Goal: Task Accomplishment & Management: Complete application form

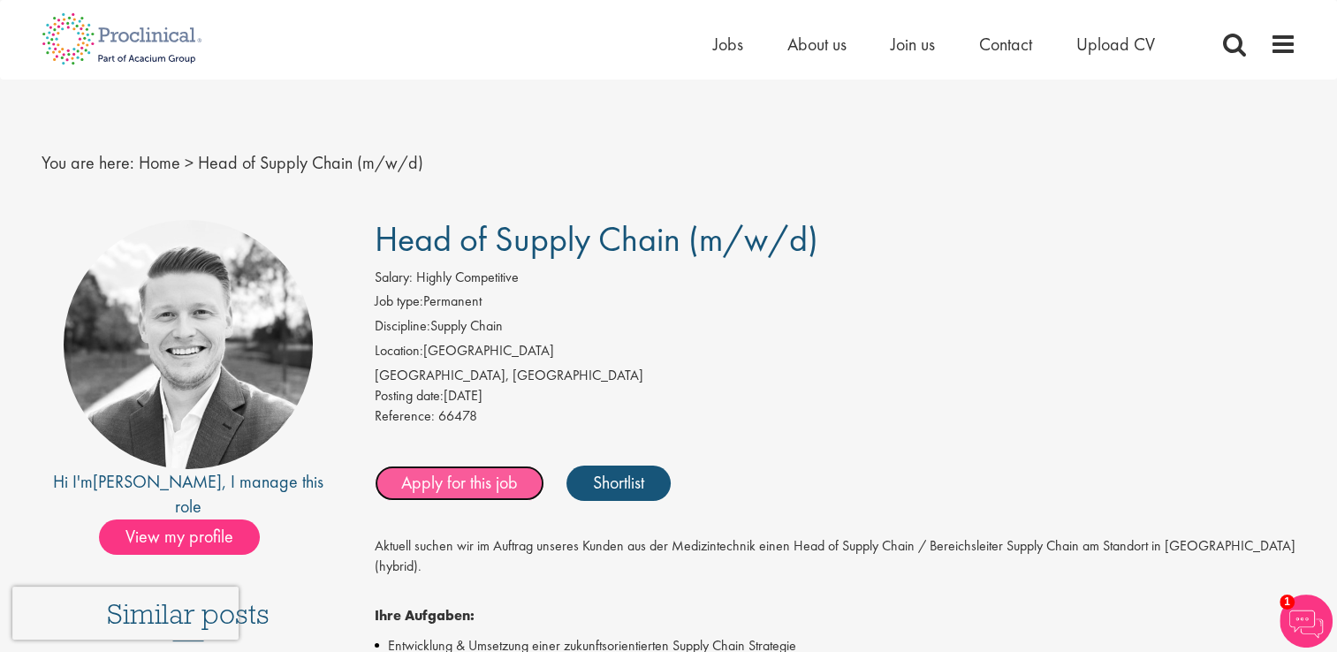
click at [498, 484] on link "Apply for this job" at bounding box center [460, 483] width 170 height 35
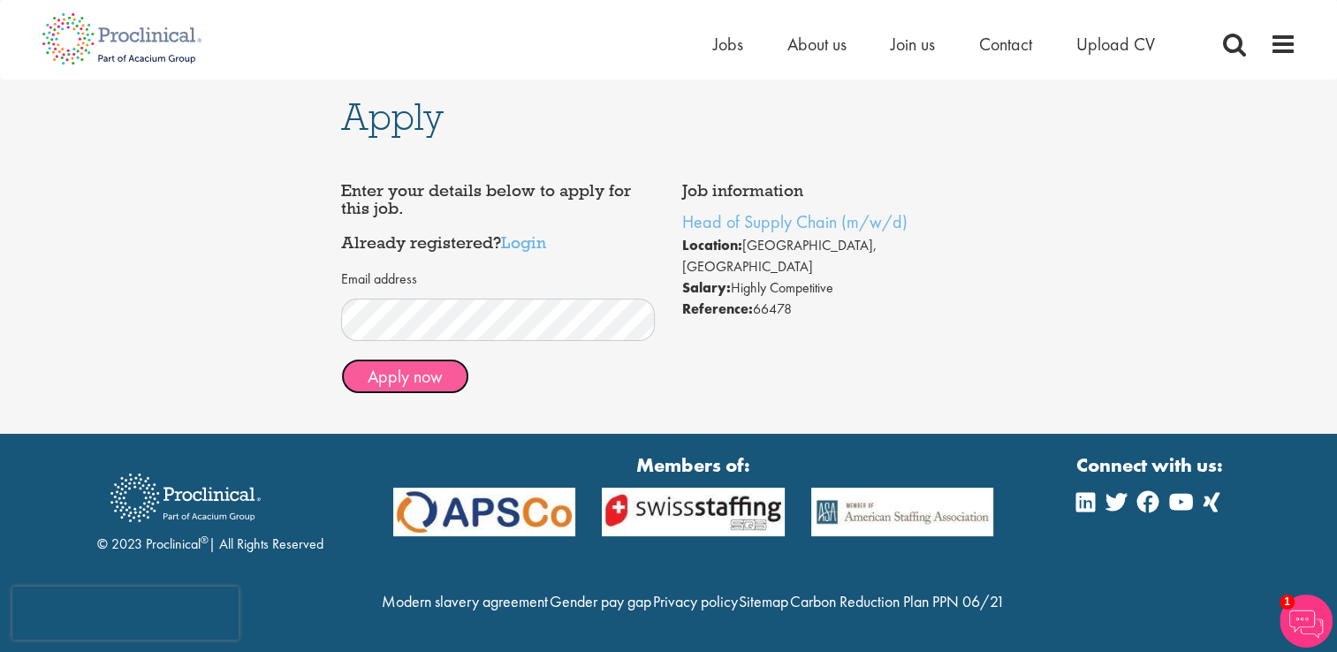
click at [433, 377] on button "Apply now" at bounding box center [405, 376] width 128 height 35
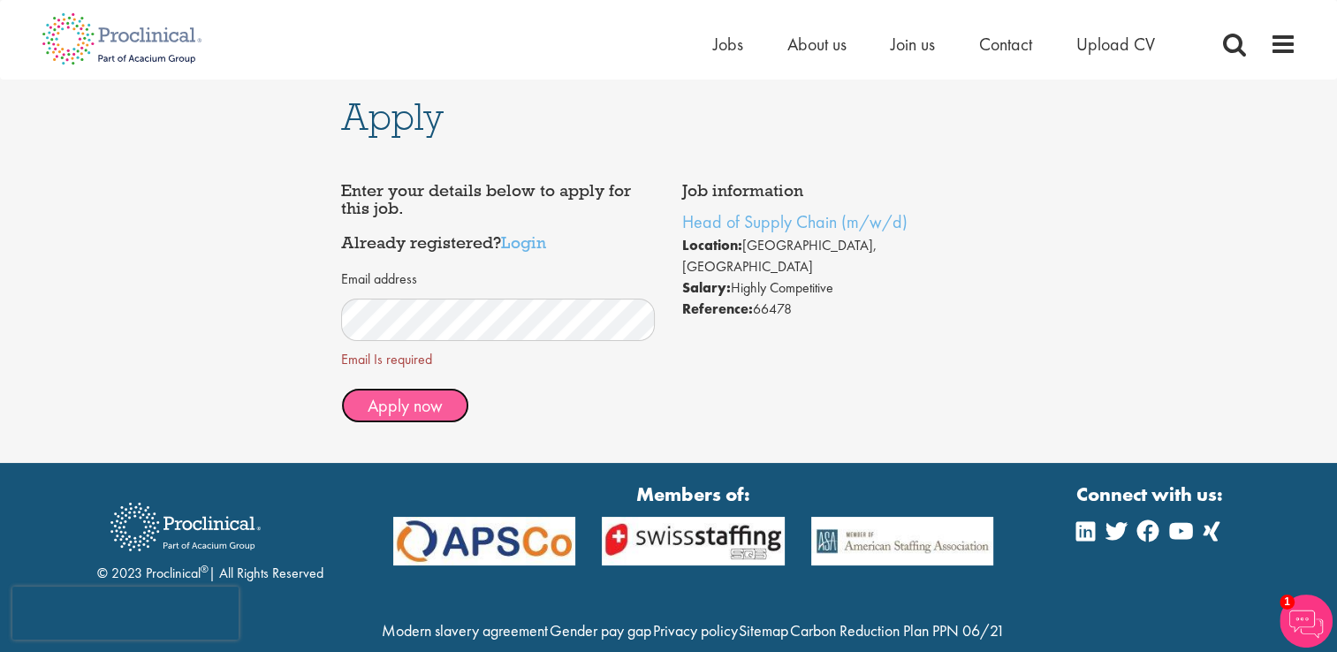
click at [435, 402] on span "Apply now" at bounding box center [405, 405] width 75 height 23
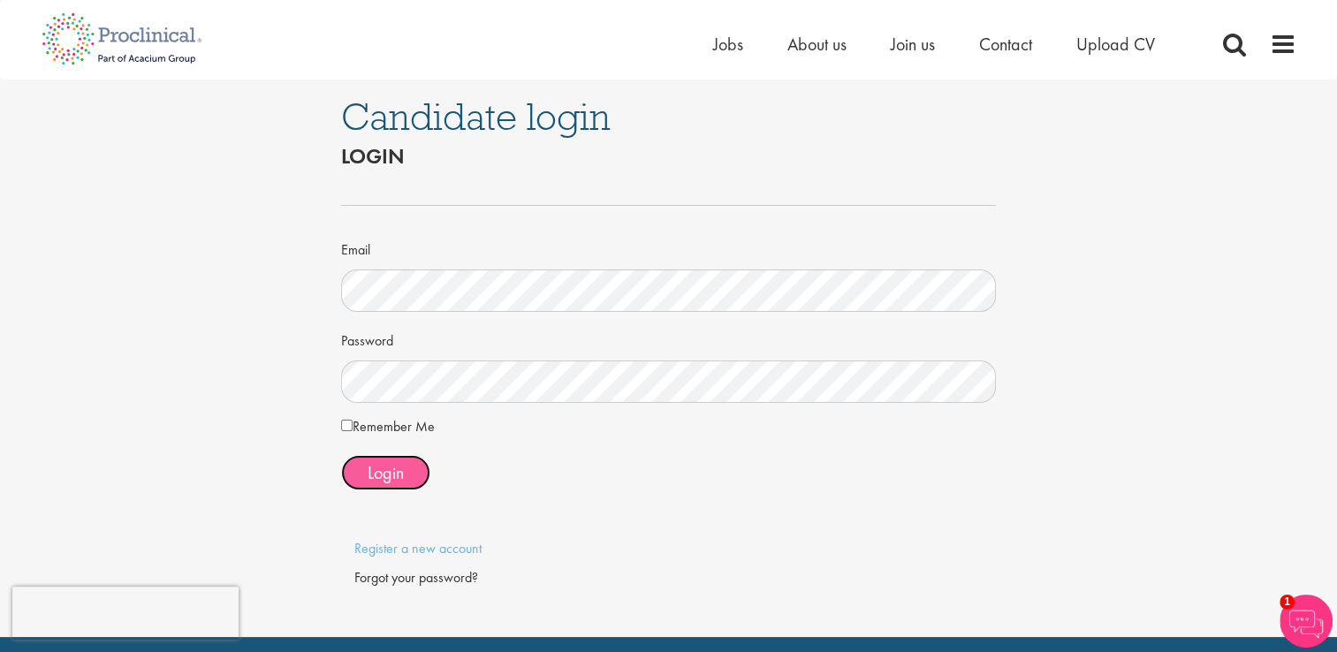
click at [389, 461] on span "Login" at bounding box center [386, 472] width 36 height 23
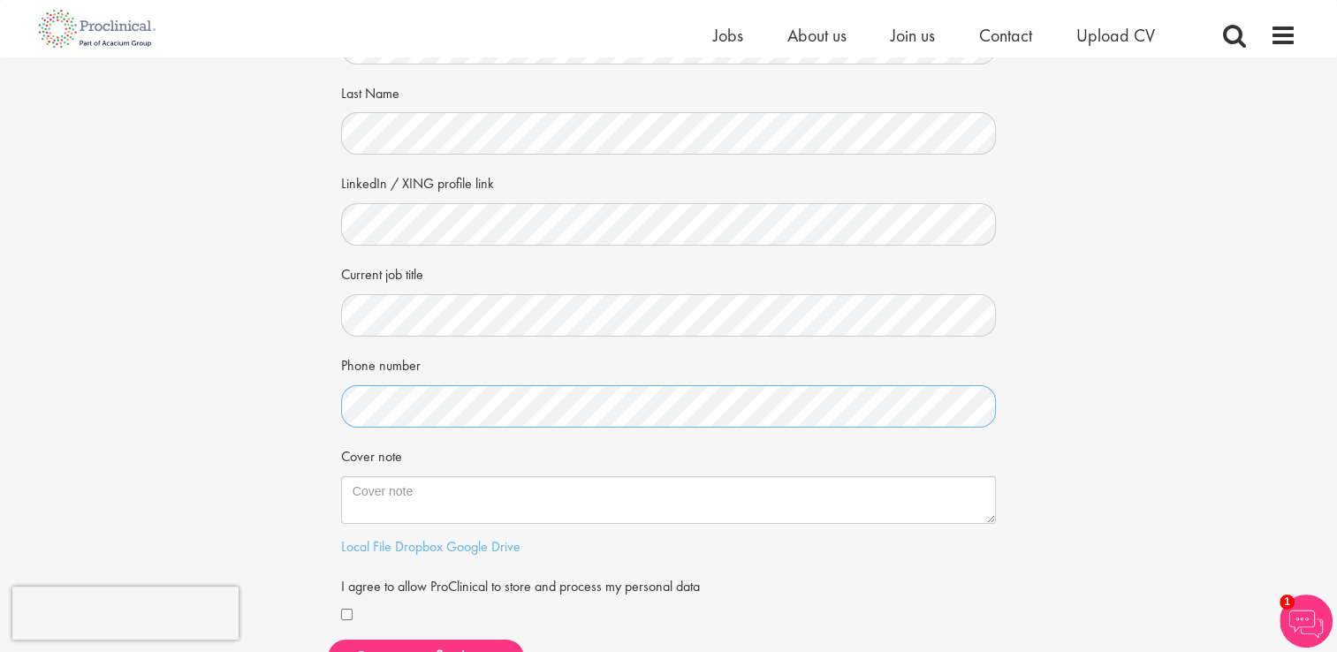
scroll to position [265, 0]
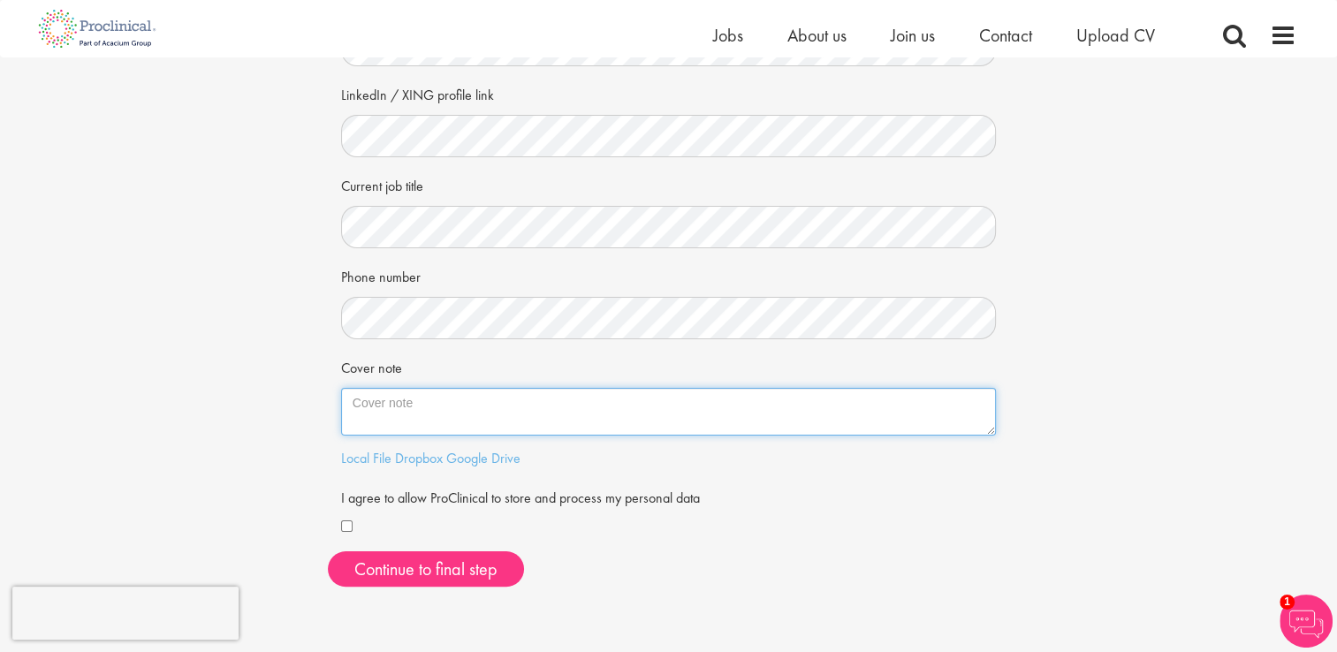
click at [493, 398] on textarea "Cover note" at bounding box center [669, 412] width 656 height 48
click at [383, 404] on textarea "Cover note" at bounding box center [669, 412] width 656 height 48
paste textarea "Dear Sir or Madam, The major requirements and responsibilities which you have d…"
type textarea "Dear Sir or Madam, The major requirements and responsibilities which you have d…"
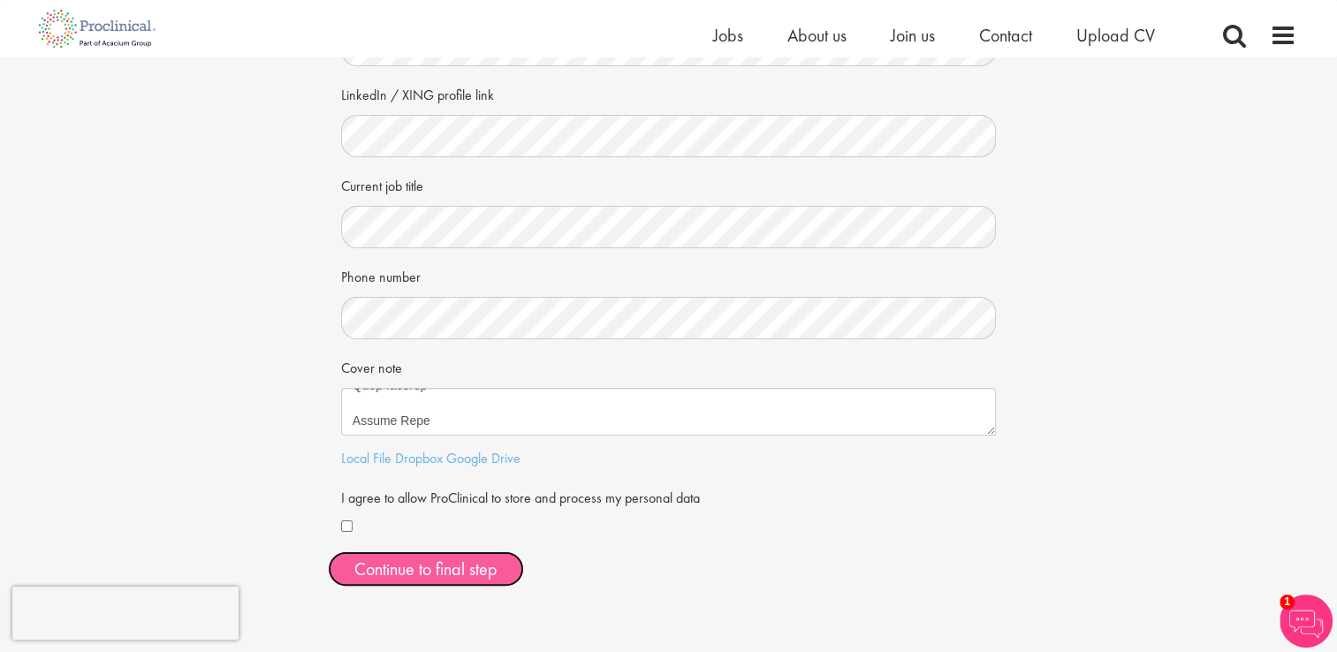
click at [450, 573] on button "Continue to final step" at bounding box center [426, 568] width 196 height 35
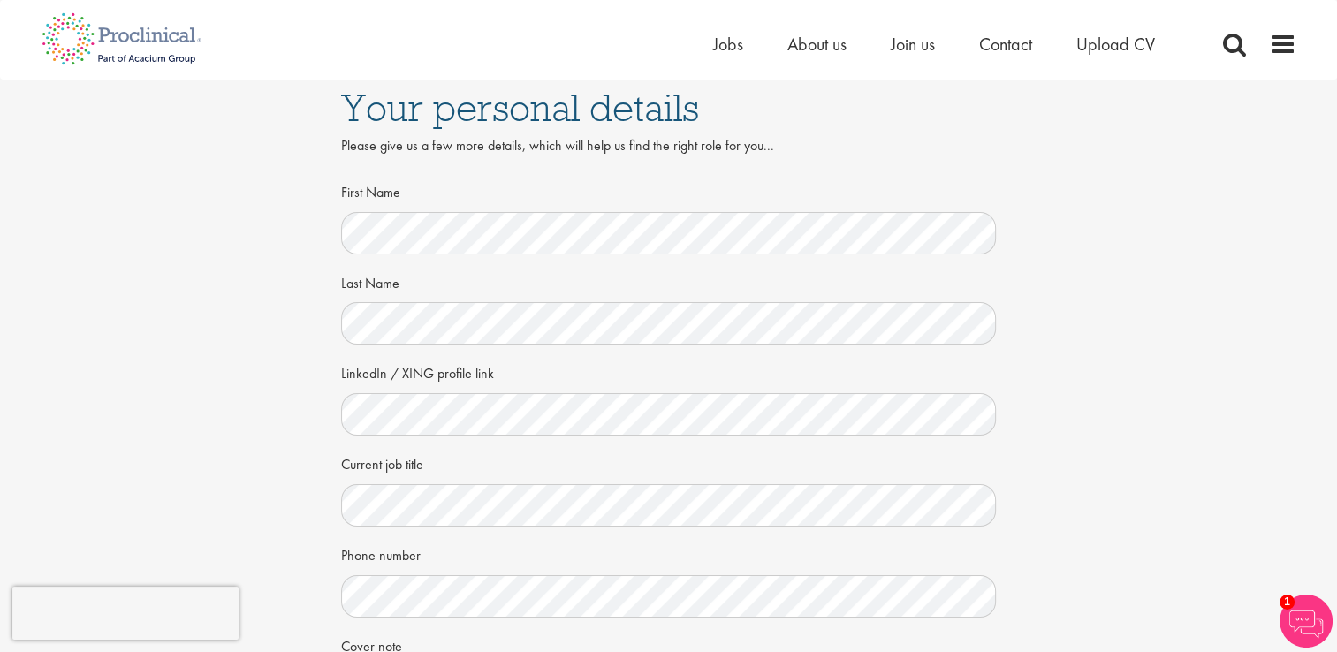
scroll to position [0, 0]
